Goal: Find specific page/section: Find specific page/section

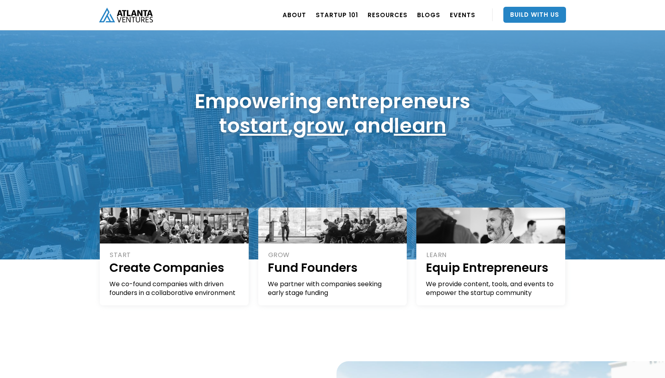
scroll to position [19, 0]
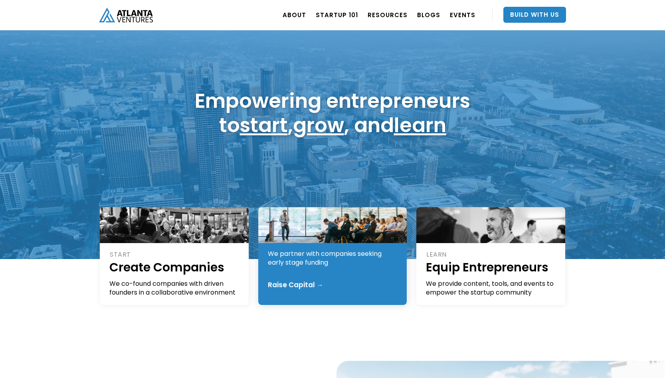
click at [319, 267] on div "GROW Fund Founders We partner with companies seeking early stage funding Raise …" at bounding box center [332, 256] width 149 height 98
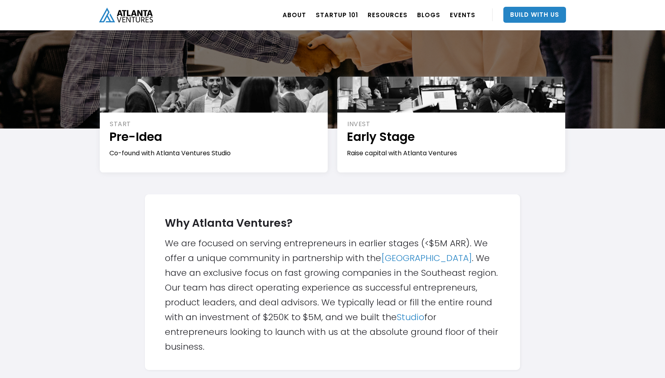
scroll to position [132, 0]
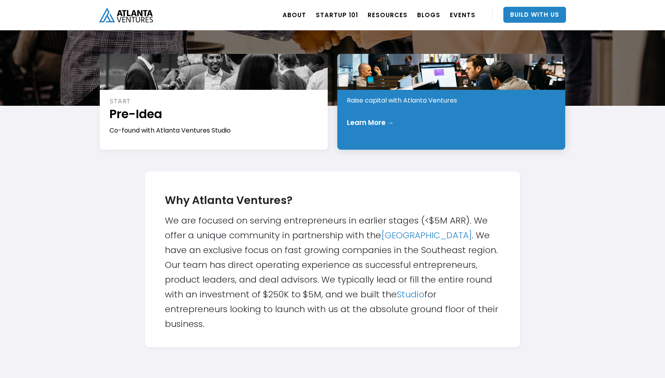
click at [400, 118] on div "INVEST Early Stage Raise capital with Atlanta Ventures Learn More →" at bounding box center [451, 102] width 228 height 96
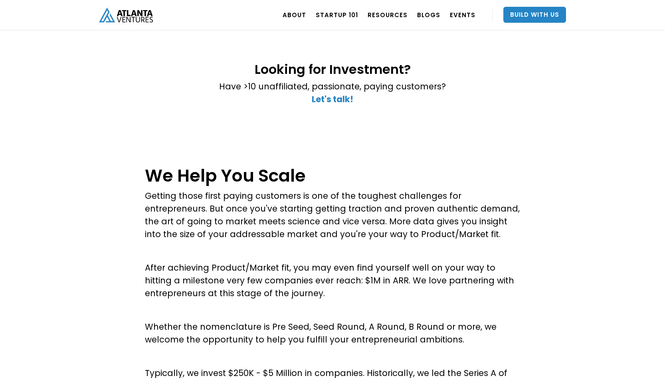
scroll to position [184, 0]
click at [343, 102] on strong "Let's talk!" at bounding box center [333, 99] width 42 height 12
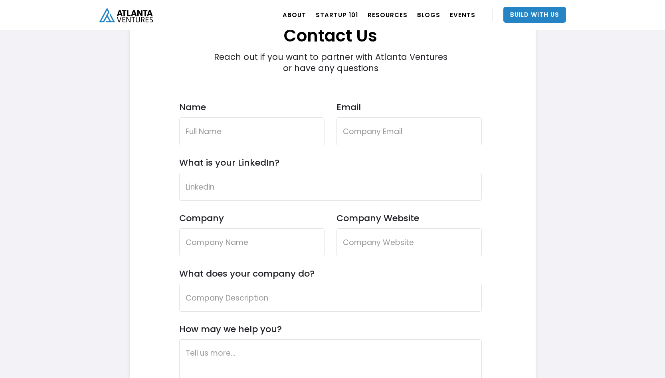
scroll to position [2345, 0]
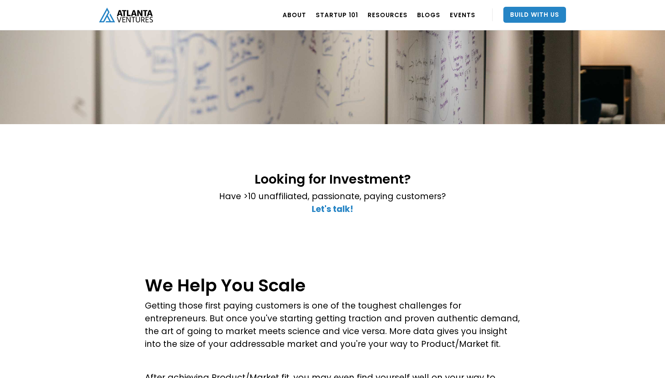
scroll to position [23, 0]
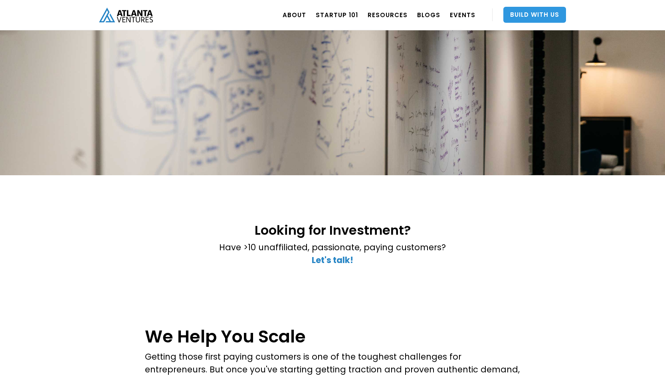
click at [533, 14] on link "Build With Us" at bounding box center [534, 15] width 63 height 16
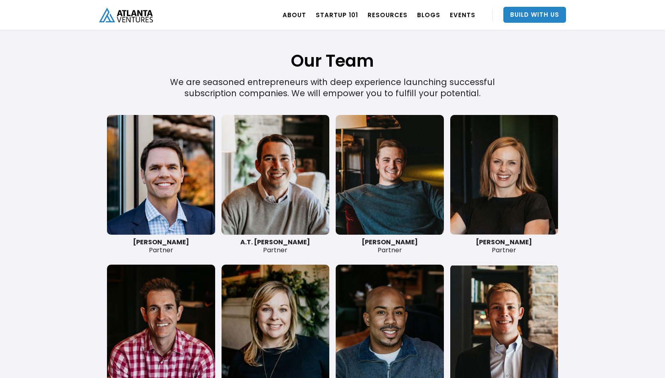
scroll to position [1880, 0]
